Goal: Use online tool/utility: Use online tool/utility

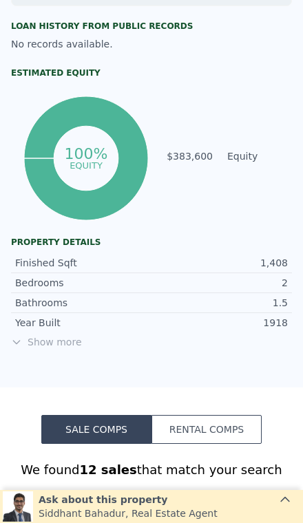
scroll to position [584, 0]
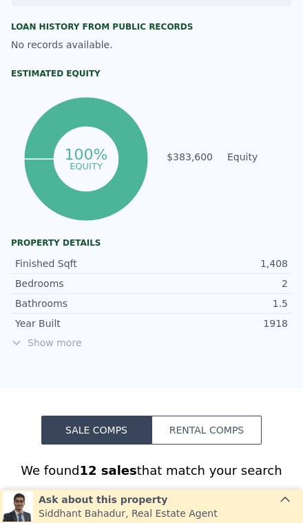
click at [55, 344] on span "Show more" at bounding box center [151, 343] width 281 height 14
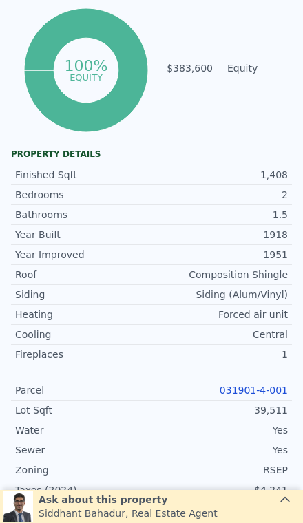
scroll to position [674, 0]
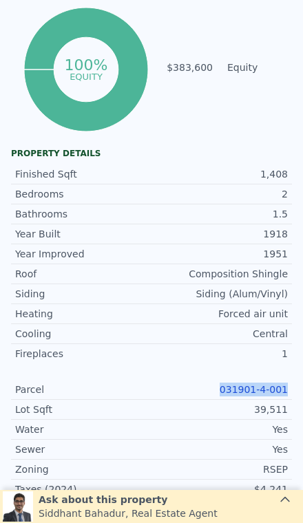
copy link "031901-4-001"
click at [191, 447] on div "Yes" at bounding box center [220, 450] width 136 height 14
click at [253, 390] on link "031901-4-001" at bounding box center [254, 389] width 68 height 11
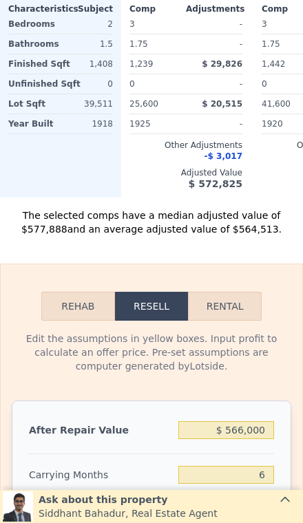
scroll to position [1966, 0]
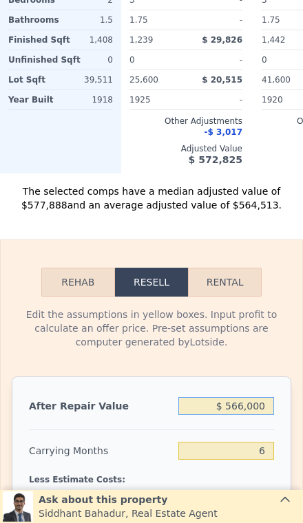
click at [261, 397] on input "$ 566,000" at bounding box center [226, 406] width 96 height 18
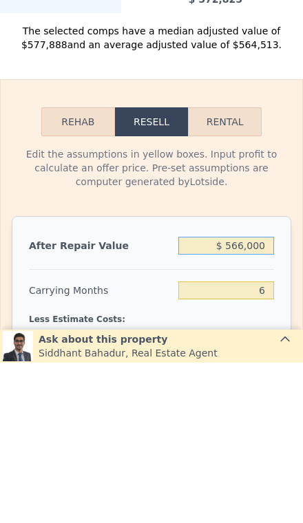
type input "$ 56,600"
type input "-$ 442,147"
type input "$ 5,660"
type input "-$ 489,364"
type input "$ 566"
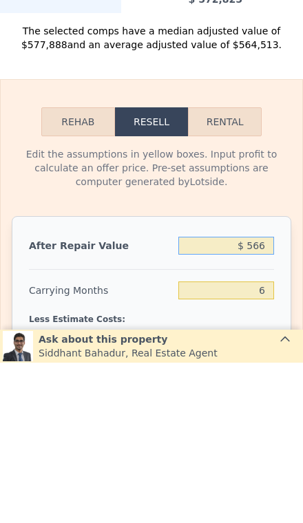
type input "-$ 494,084"
type input "$ 5"
type input "-$ 494,604"
type input "$ 50"
type input "-$ 494,562"
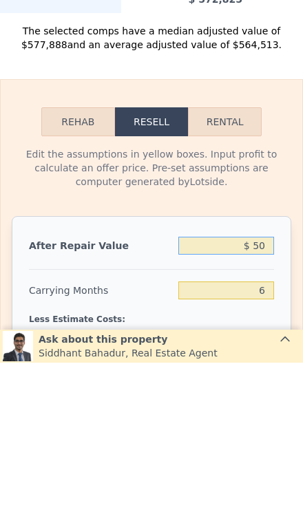
type input "$ 500"
type input "-$ 494,147"
type input "$ 5,000"
type input "-$ 489,975"
type input "$ 50,000"
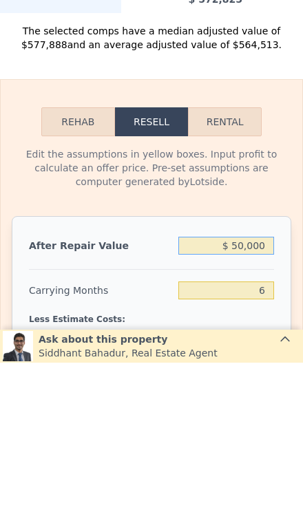
type input "-$ 448,266"
type input "$ 500,000"
type input "-$ 31,174"
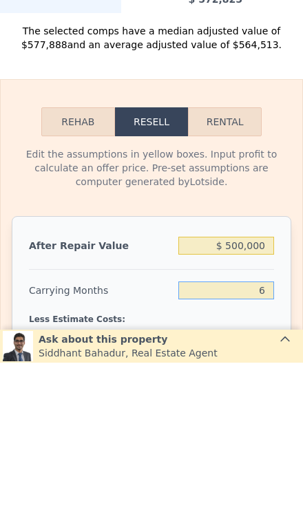
click at [272, 442] on input "6" at bounding box center [226, 451] width 96 height 18
type input "3"
type input "-$ 19,095"
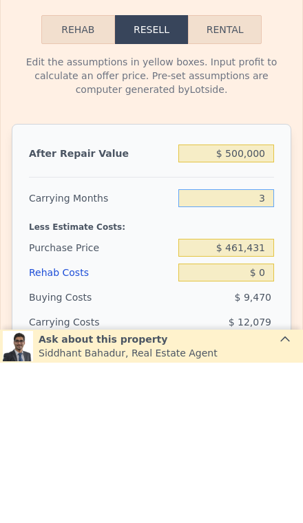
scroll to position [2059, 0]
type input "3"
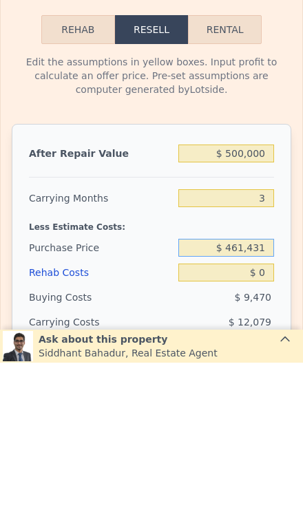
click at [264, 399] on input "$ 461,431" at bounding box center [226, 408] width 96 height 18
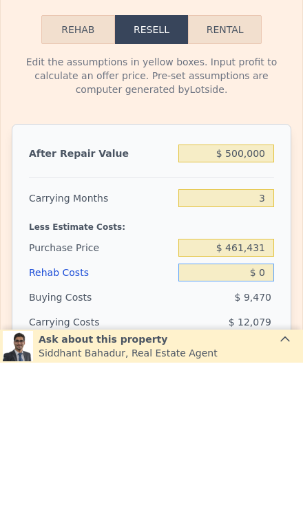
click at [273, 424] on input "$ 0" at bounding box center [226, 433] width 96 height 18
type input "$ 8"
type input "-$ 19,103"
type input "$ 80"
type input "-$ 19,179"
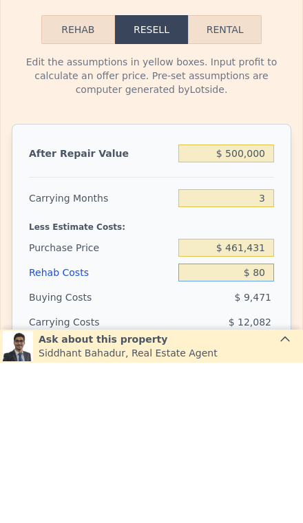
type input "$ 800"
type input "-$ 19,926"
type input "$ 8,000"
type input "-$ 27,400"
type input "$ 80,000"
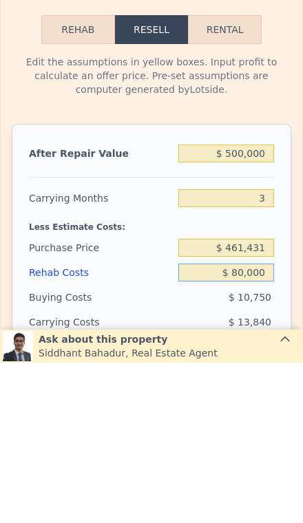
type input "-$ 102,136"
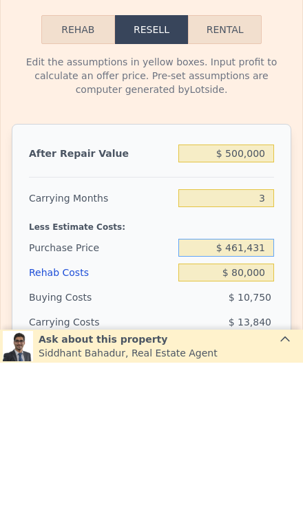
click at [264, 399] on input "$ 461,431" at bounding box center [226, 408] width 96 height 18
type input "$ 4"
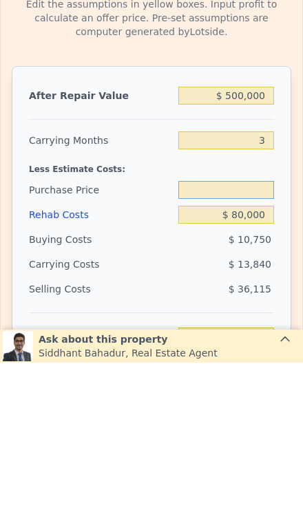
scroll to position [2134, 0]
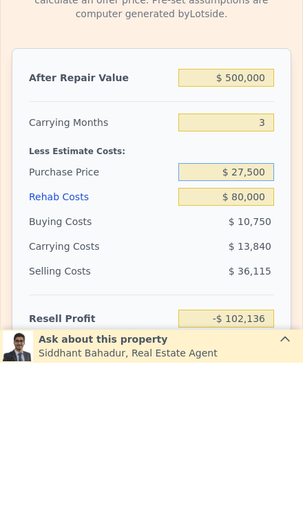
type input "$ 275,000"
type input "$ 92,000"
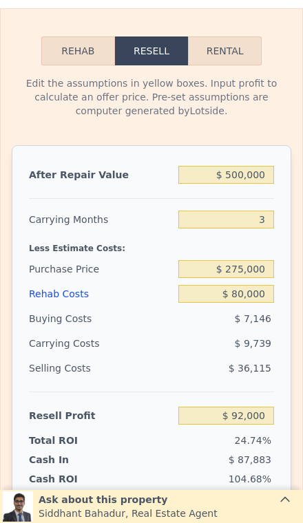
scroll to position [2198, 0]
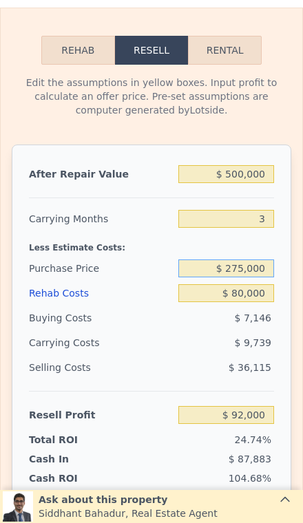
click at [269, 260] on input "$ 275,000" at bounding box center [226, 269] width 96 height 18
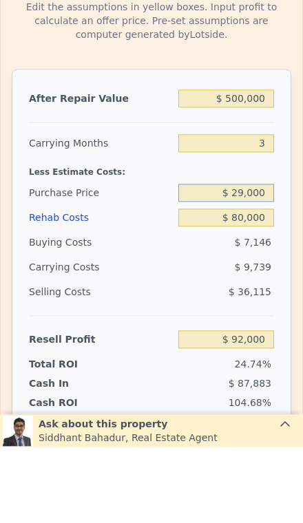
type input "$ 290,000"
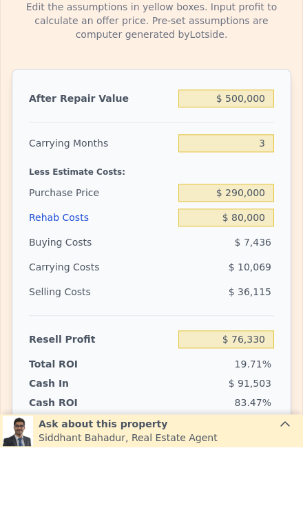
type input "$ 76,380"
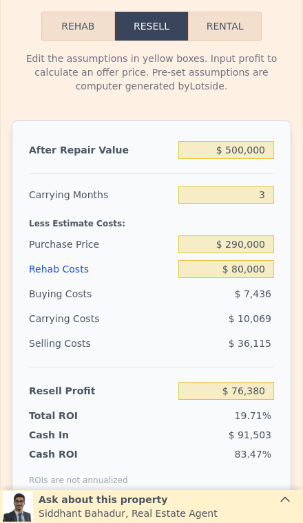
scroll to position [2228, 0]
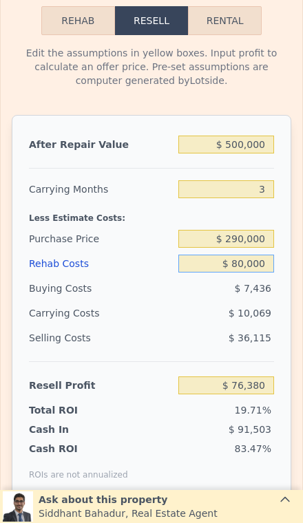
click at [263, 258] on input "$ 80,000" at bounding box center [226, 264] width 96 height 18
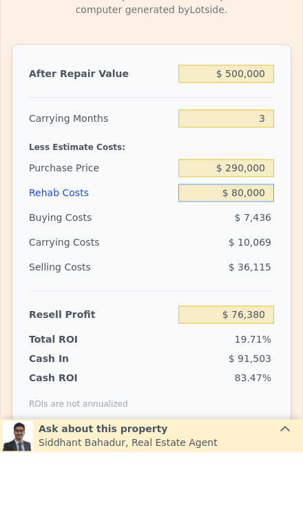
type input "$ 800,003"
type input "-$ 670,983"
type input "$ 80,000"
type input "$ 76,380"
type input "$ 8,000"
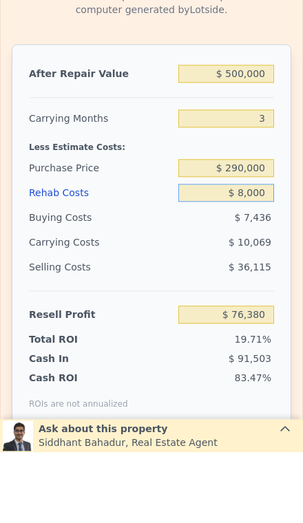
type input "$ 151,116"
type input "$ 800"
type input "$ 158,590"
type input "$ 80"
type input "$ 159,337"
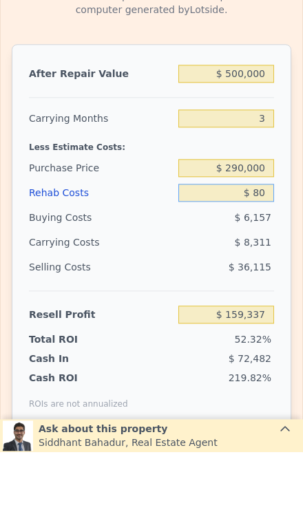
type input "$ 8"
type input "$ 159,413"
type input "$ 9"
type input "$ 159,412"
type input "$ 90"
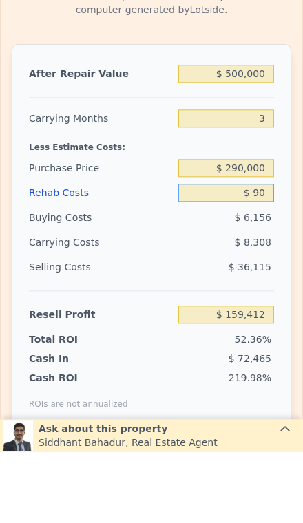
type input "$ 159,327"
type input "$ 900"
type input "$ 158,486"
type input "$ 9,000"
type input "$ 150,079"
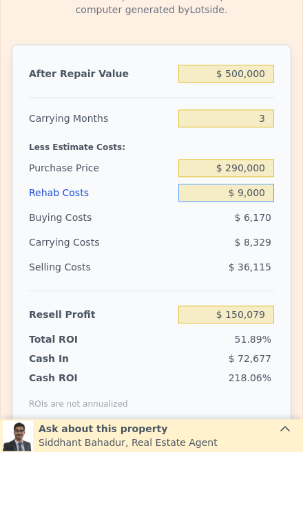
type input "$ 90,000"
type input "$ 66,001"
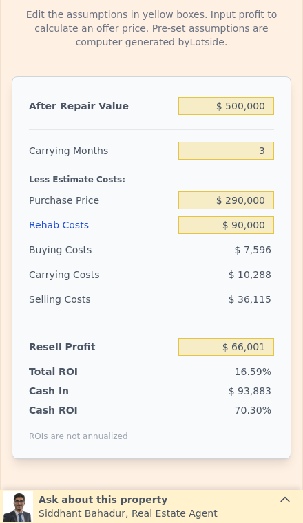
scroll to position [2267, 0]
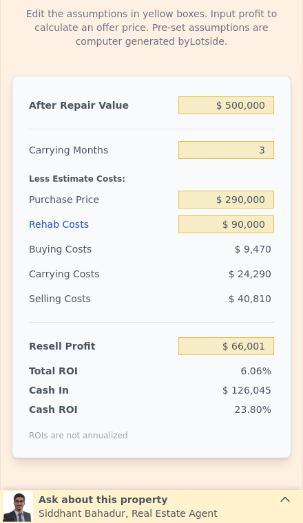
type input "$ 566,000"
type input "6"
type input "$ 0"
type input "$ 29,999"
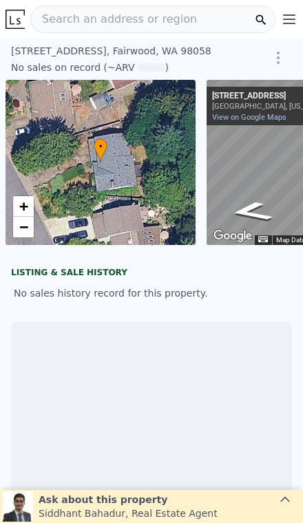
scroll to position [0, 99]
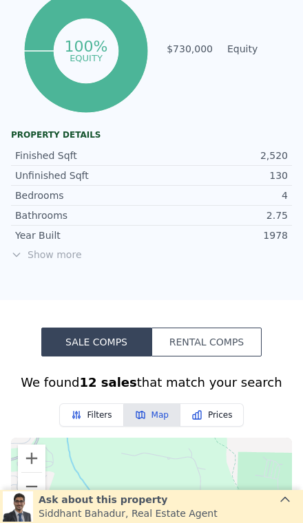
click at [59, 254] on span "Show more" at bounding box center [151, 255] width 281 height 14
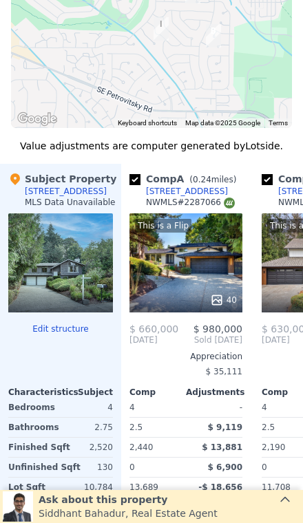
scroll to position [0, 0]
click at [202, 280] on div "This is a Flip 40" at bounding box center [185, 262] width 113 height 99
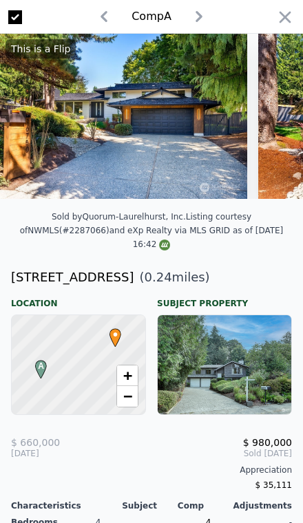
click at [286, 21] on icon "button" at bounding box center [284, 17] width 19 height 19
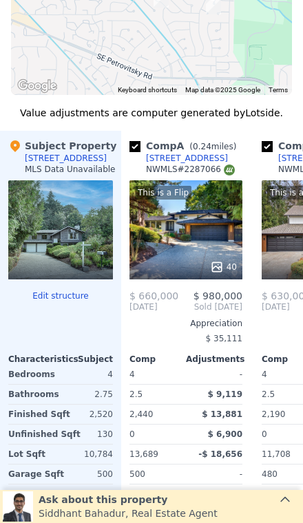
click at [213, 234] on div "This is a Flip 40" at bounding box center [185, 229] width 113 height 99
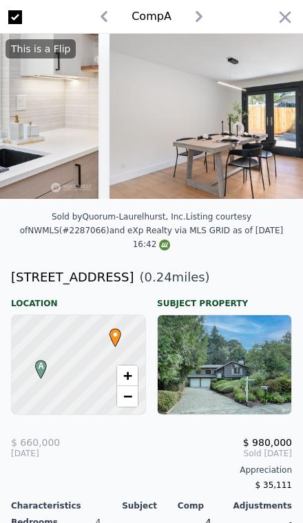
scroll to position [0, 2238]
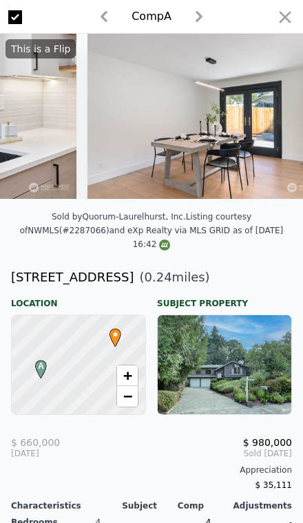
click at [287, 20] on icon "button" at bounding box center [284, 17] width 19 height 19
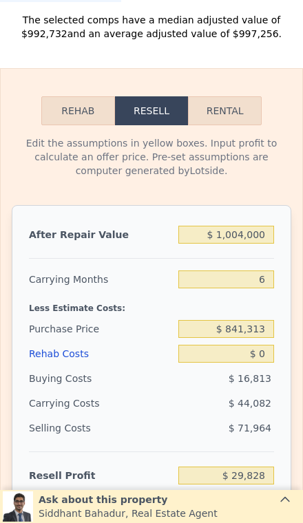
scroll to position [2245, 0]
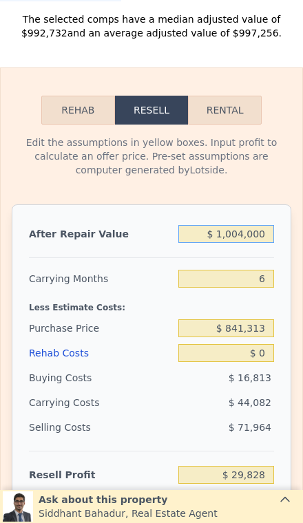
click at [269, 234] on input "$ 1,004,000" at bounding box center [226, 234] width 96 height 18
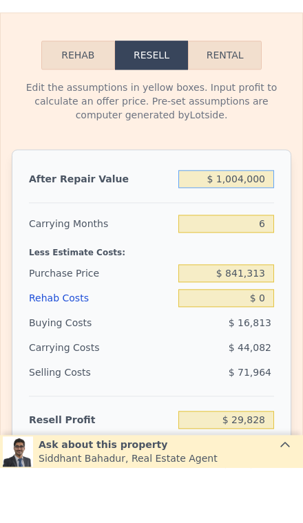
type input "$ 100,400"
type input "-$ 807,692"
type input "$ 10,040"
type input "-$ 891,444"
type input "$ 1,004"
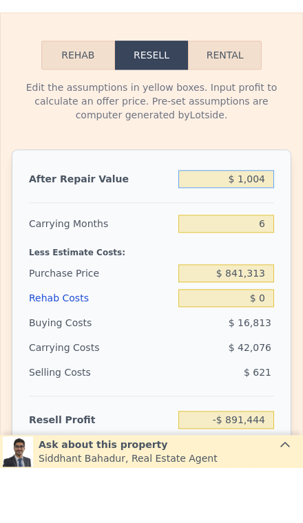
type input "-$ 899,819"
type input "$ 100"
type input "-$ 900,658"
type input "$ 1,000"
type input "-$ 899,823"
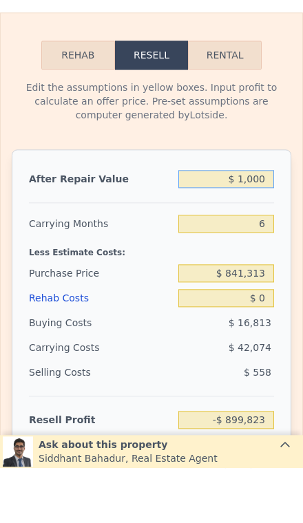
type input "$ 10,000"
type input "-$ 891,481"
type input "$ 100,000"
type input "-$ 808,063"
type input "$ 1,000,000"
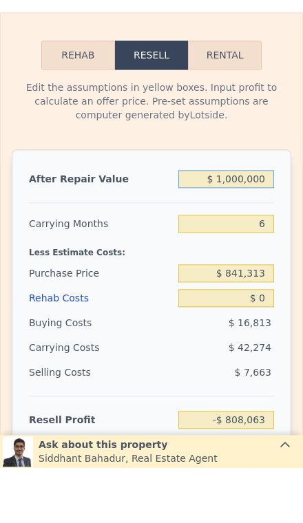
type input "$ 26,120"
type input "$ 10,000,000"
type input "$ 8,367,950"
type input "$ 1,000,000"
type input "$ 26,120"
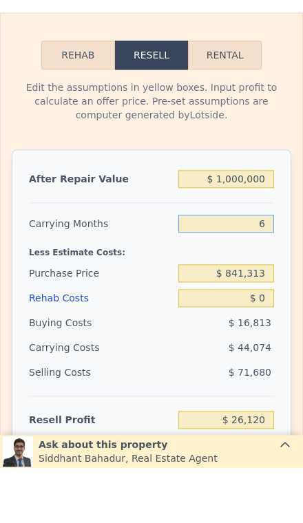
click at [271, 270] on input "6" at bounding box center [226, 279] width 96 height 18
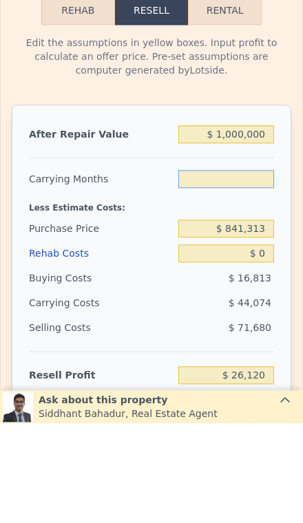
type input "3"
type input "$ 48,157"
type input "3"
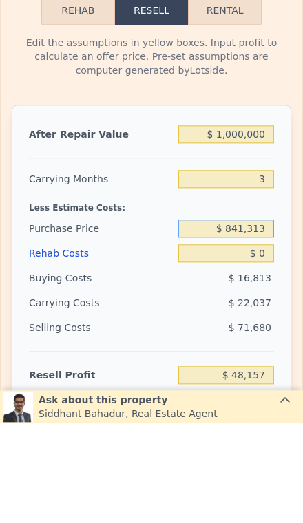
click at [266, 316] on div "$ 841,313" at bounding box center [226, 328] width 96 height 25
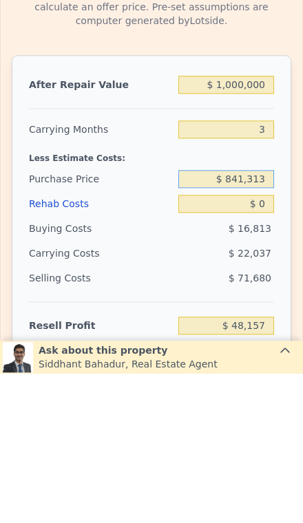
type input "$ 84,131"
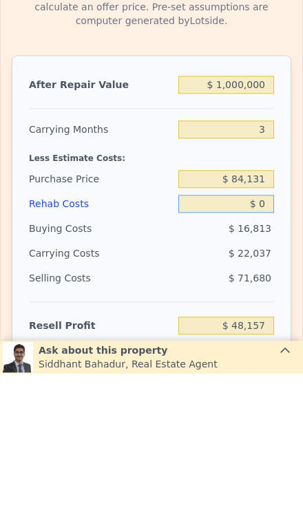
click at [271, 344] on input "$ 0" at bounding box center [226, 353] width 96 height 18
type input "$ 836,635"
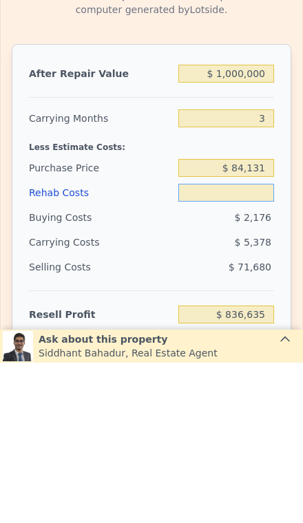
type input "$ 1"
type input "$ 836,634"
type input "$ 10"
type input "$ 836,625"
type input "$ 100"
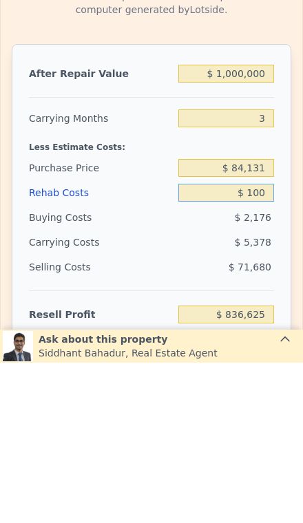
type input "$ 836,530"
type input "$ 1,000"
type input "$ 835,598"
type input "$ 10,000"
type input "$ 826,256"
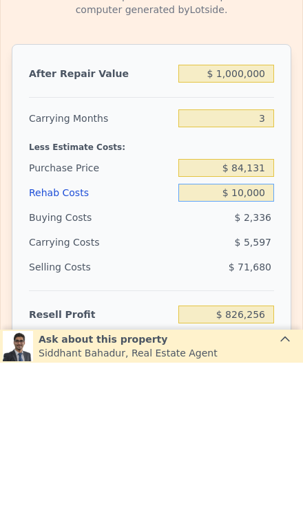
type input "$ 100,000"
type input "$ 732,836"
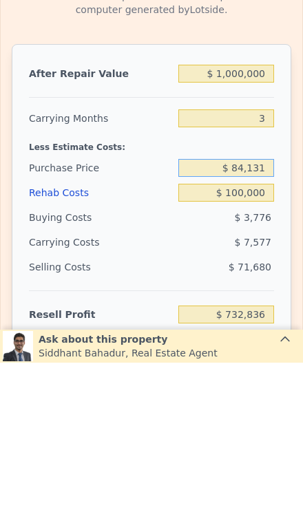
click at [269, 320] on input "$ 84,131" at bounding box center [226, 329] width 96 height 18
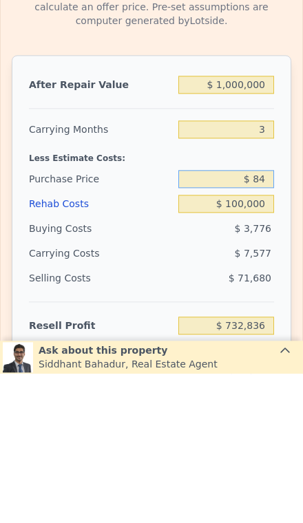
type input "$ 8"
type input "$ 700,000"
type input "$ 91,514"
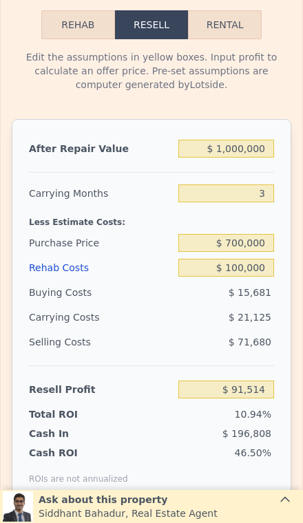
scroll to position [2331, 0]
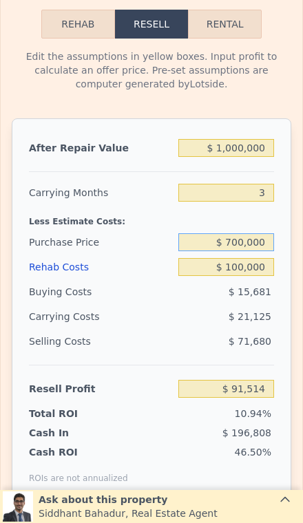
click at [262, 245] on input "$ 700,000" at bounding box center [226, 242] width 96 height 18
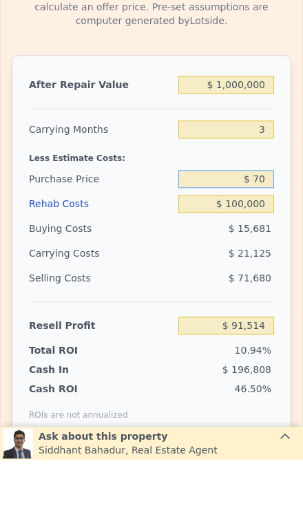
type input "$ 7"
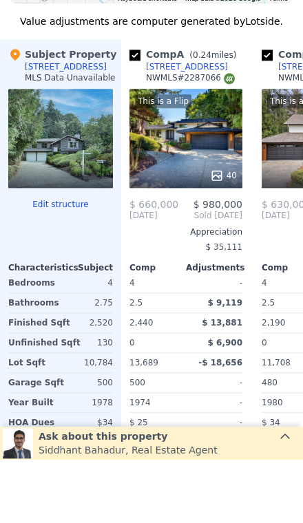
scroll to position [0, 0]
click at [206, 152] on div "This is a Flip 40" at bounding box center [185, 201] width 113 height 99
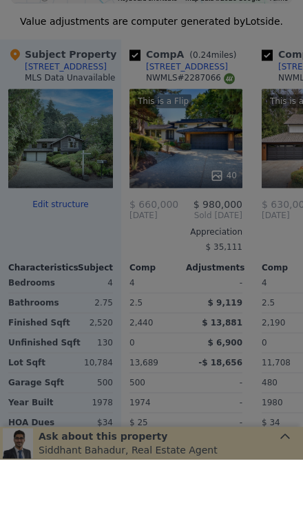
type input "$ 700,000"
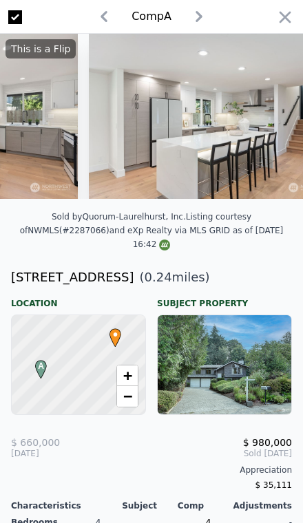
scroll to position [0, 944]
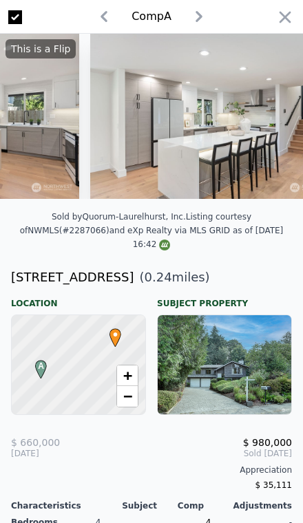
click at [216, 169] on img at bounding box center [213, 116] width 247 height 165
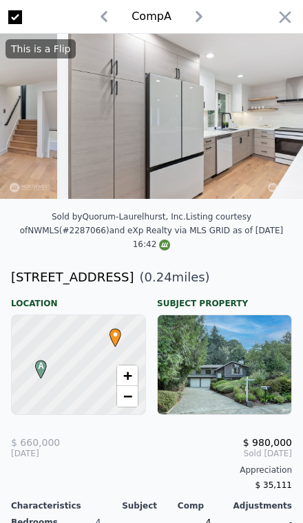
scroll to position [0, 1304]
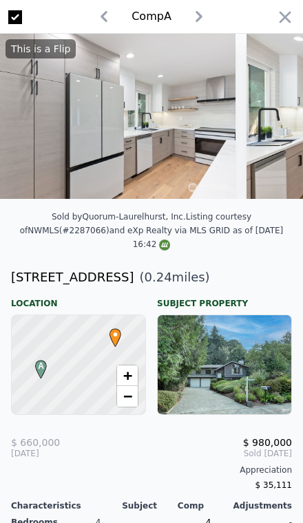
click at [218, 158] on img at bounding box center [111, 116] width 247 height 165
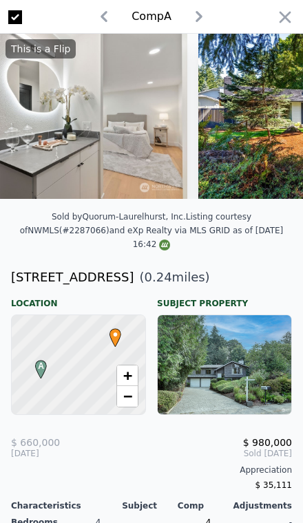
scroll to position [0, 8341]
